Goal: Information Seeking & Learning: Learn about a topic

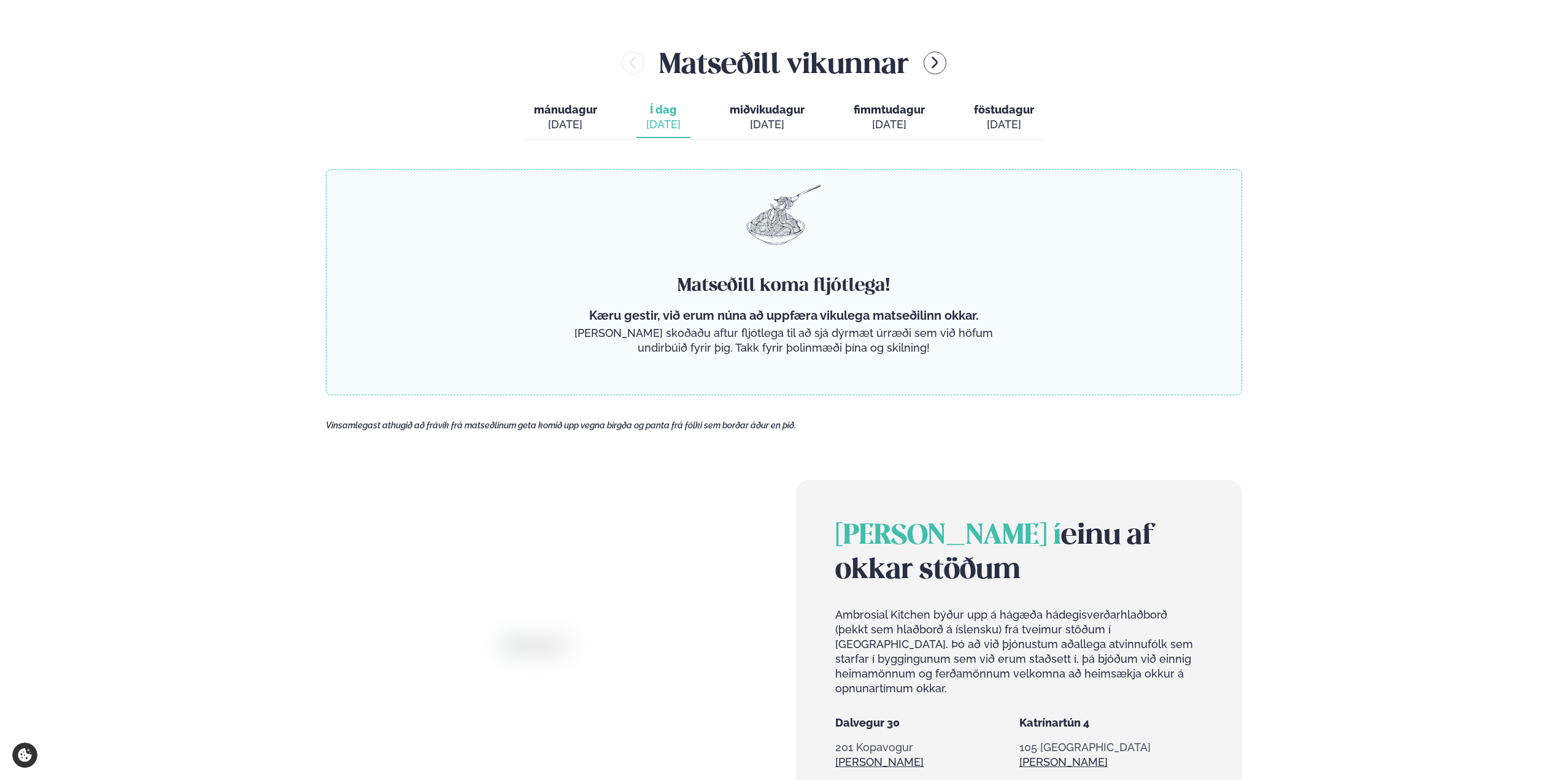
scroll to position [737, 0]
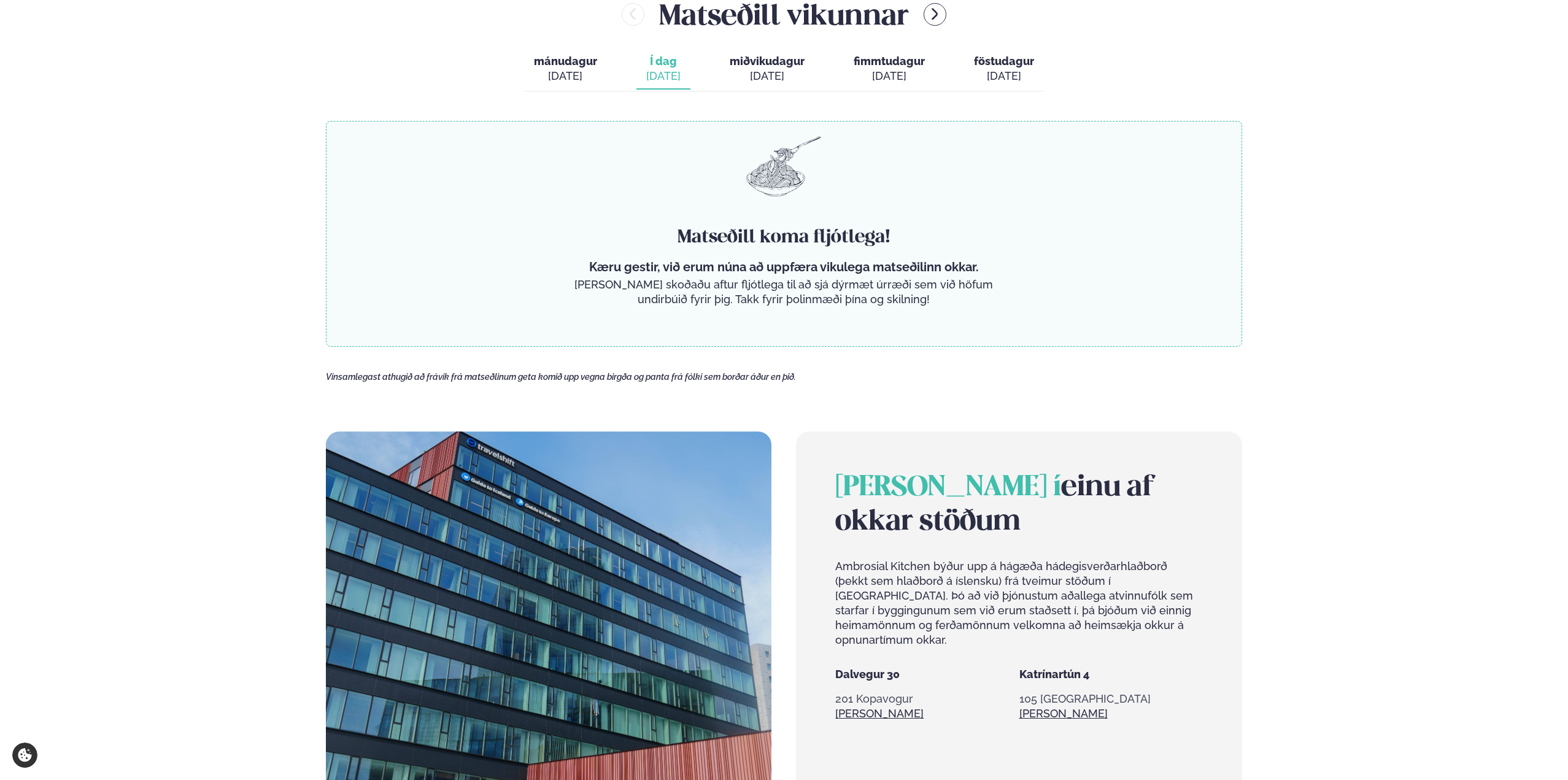
click at [576, 59] on span "mánudagur" at bounding box center [565, 61] width 64 height 13
click at [664, 59] on span "Í dag" at bounding box center [663, 61] width 35 height 14
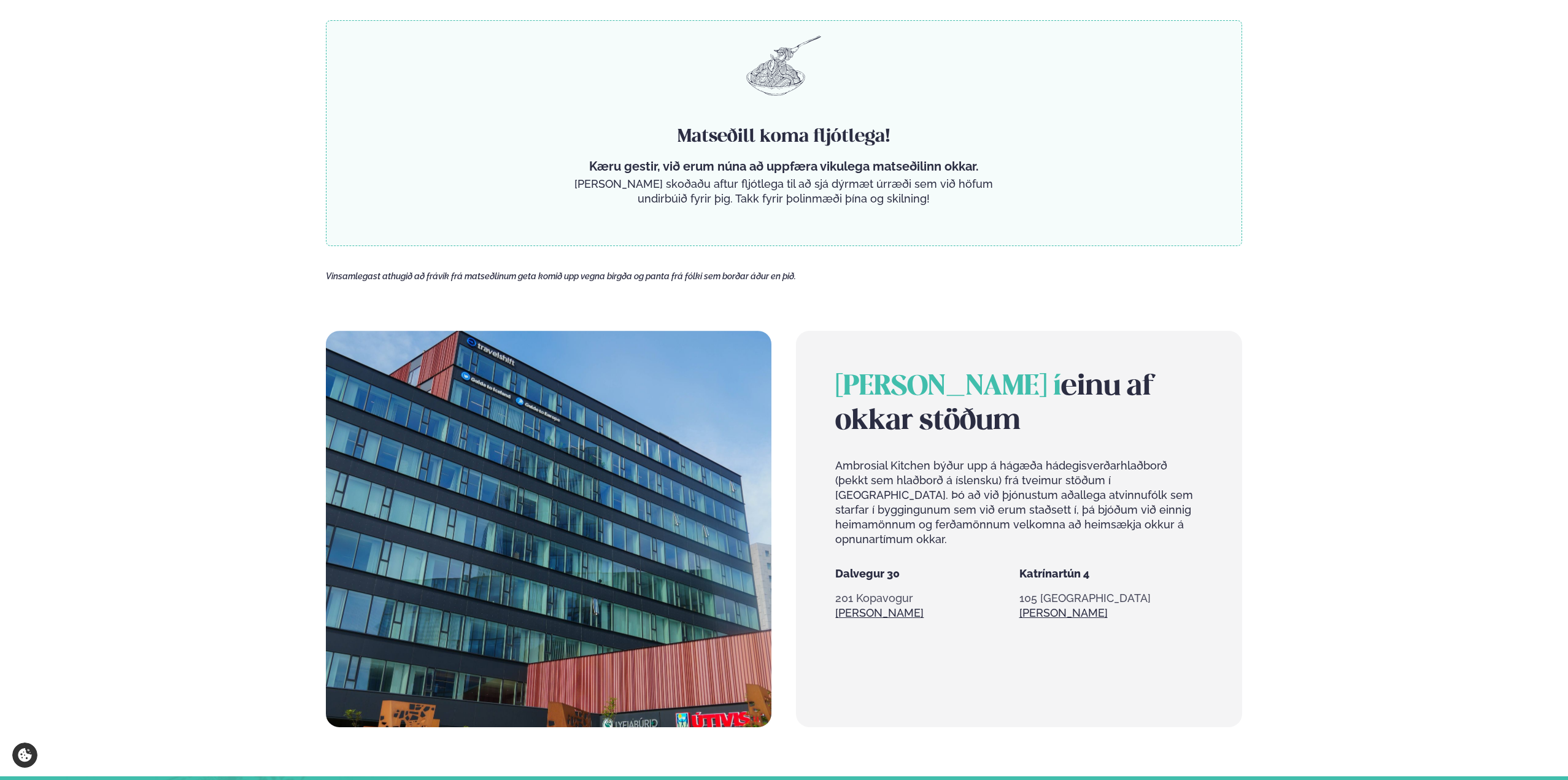
scroll to position [614, 0]
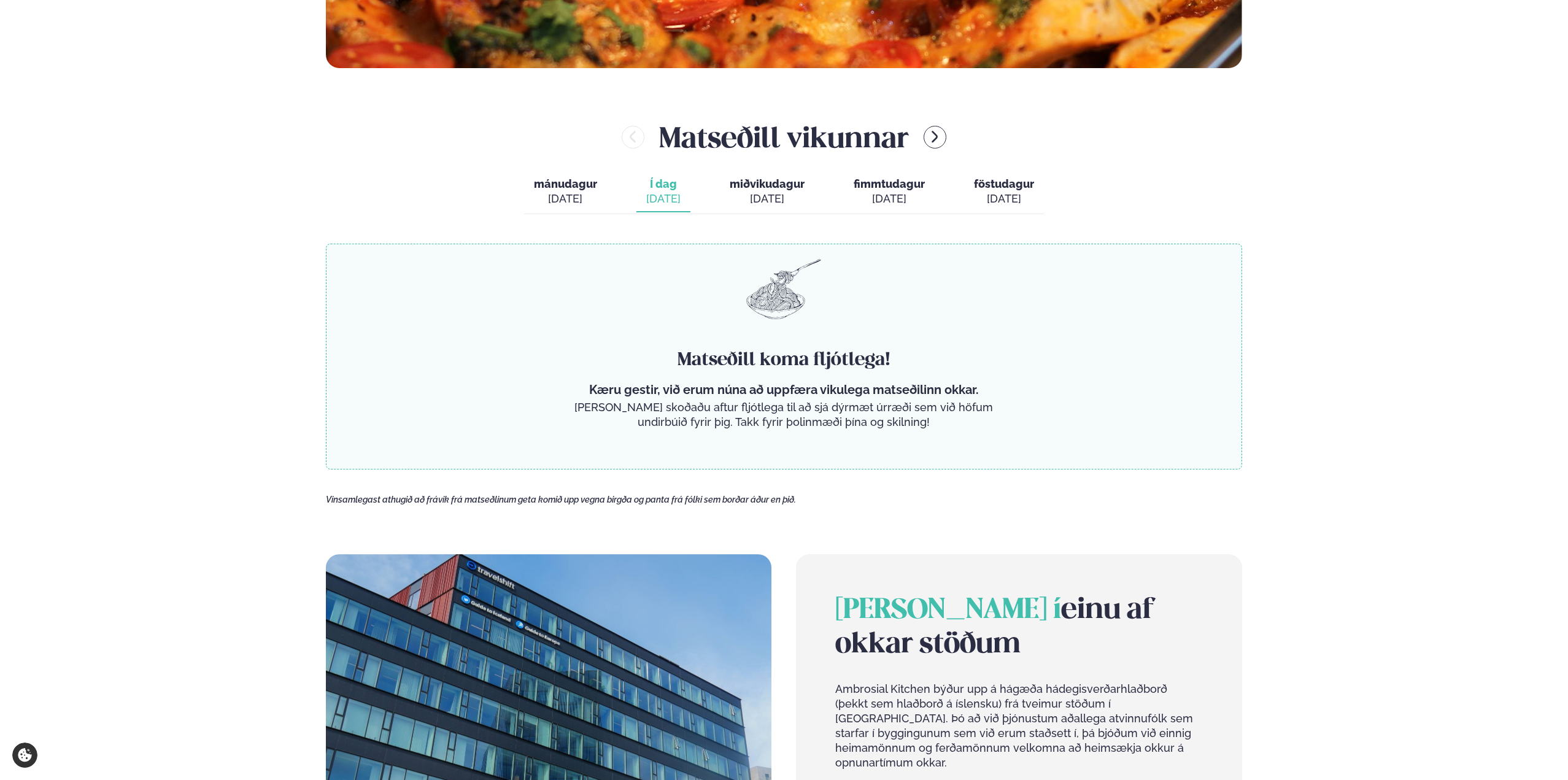
click at [636, 172] on button "Í dag Í d. sep. 16" at bounding box center [663, 192] width 54 height 40
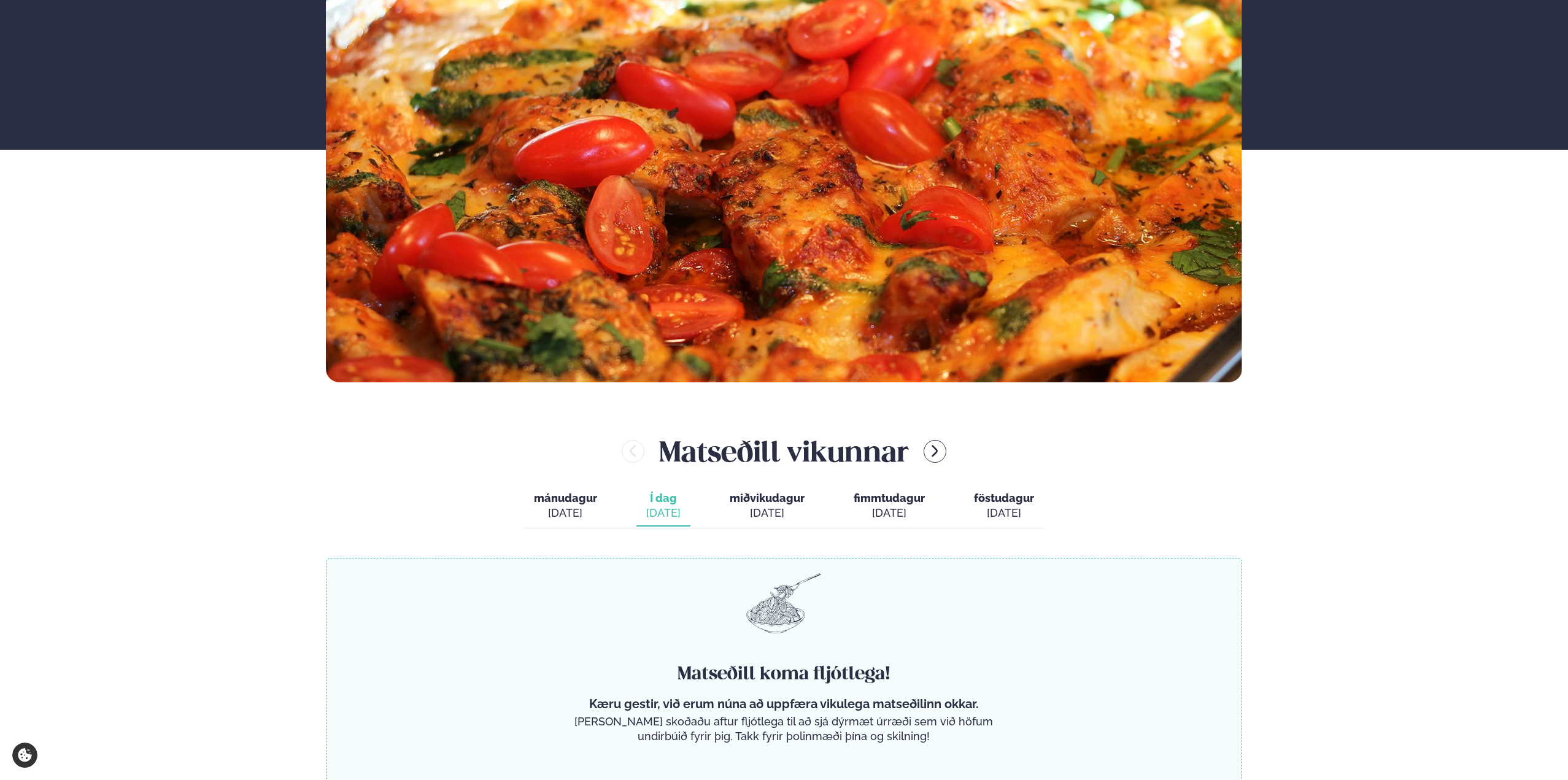
scroll to position [491, 0]
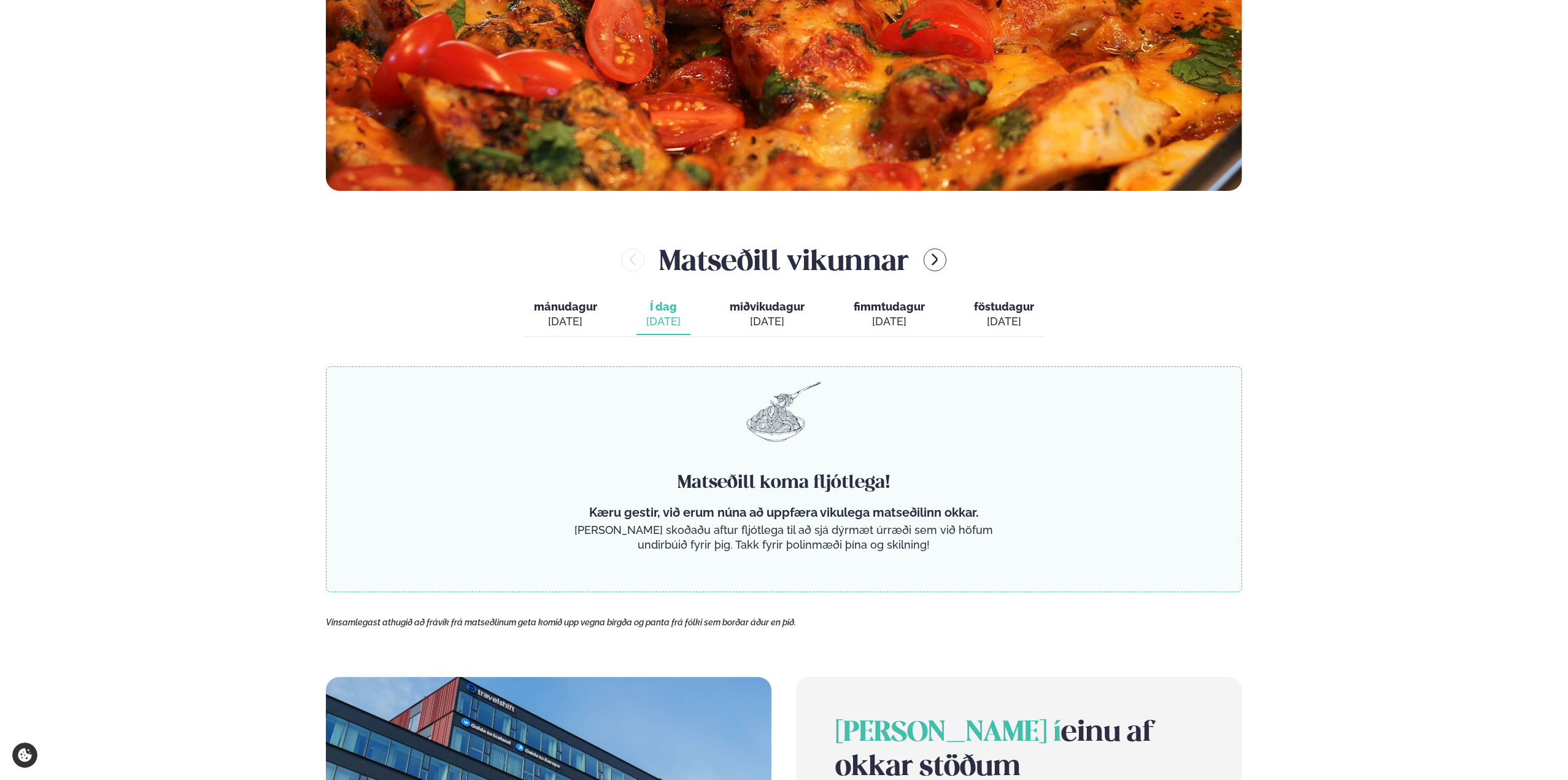
click at [802, 320] on div "[DATE]" at bounding box center [766, 322] width 75 height 14
drag, startPoint x: 770, startPoint y: 310, endPoint x: 839, endPoint y: 306, distance: 69.1
click at [770, 310] on span "miðvikudagur" at bounding box center [766, 306] width 75 height 13
click at [885, 305] on span "fimmtudagur" at bounding box center [889, 306] width 72 height 13
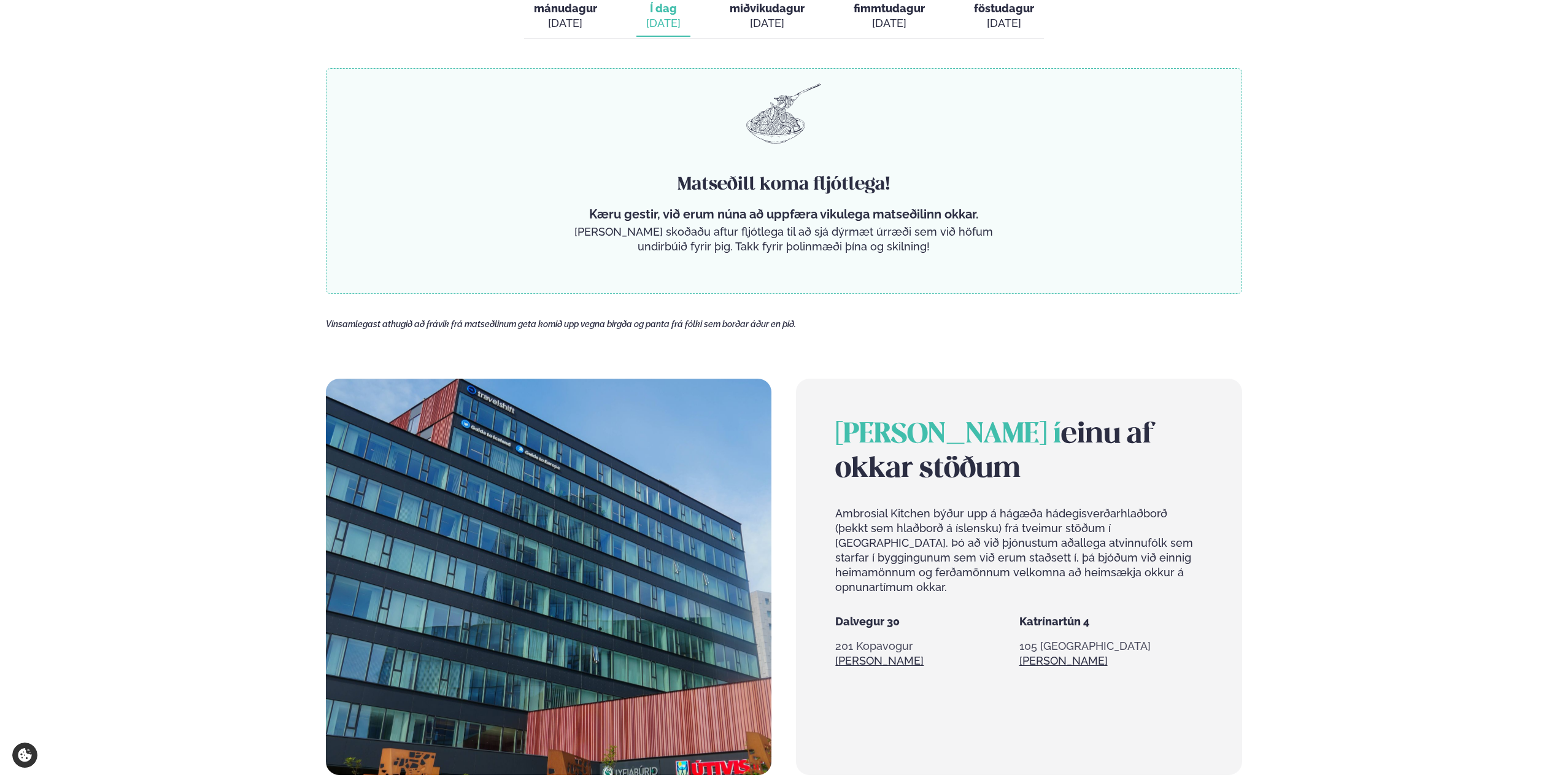
scroll to position [859, 0]
